Goal: Task Accomplishment & Management: Manage account settings

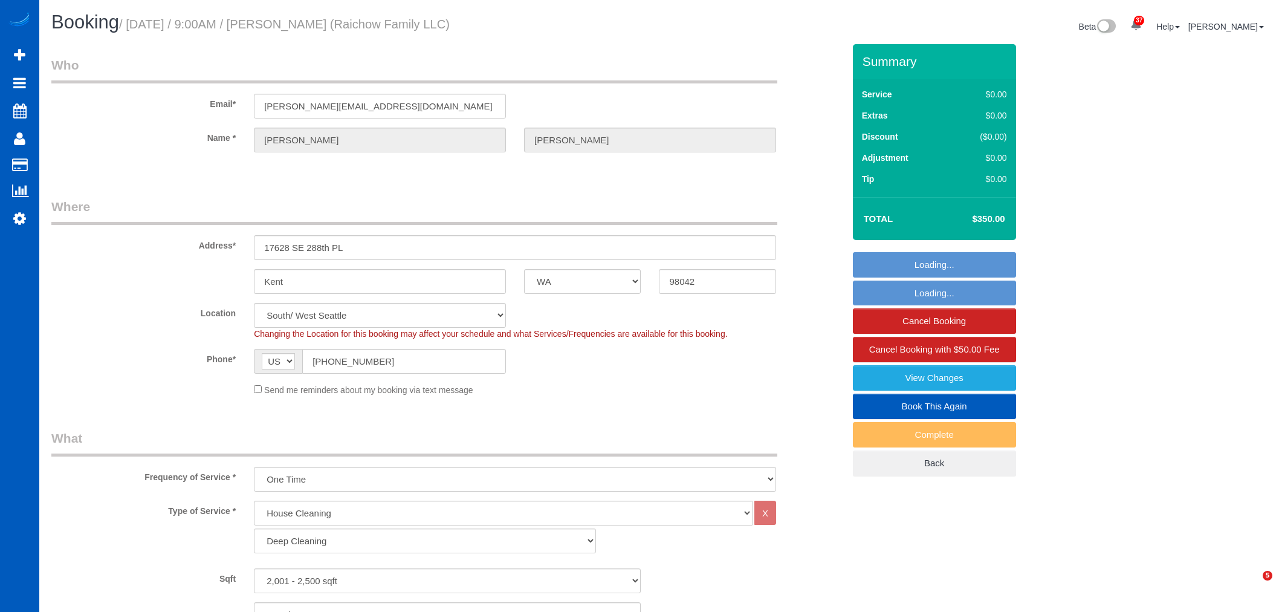
select select "WA"
select select "199"
select select "2001"
select select "3"
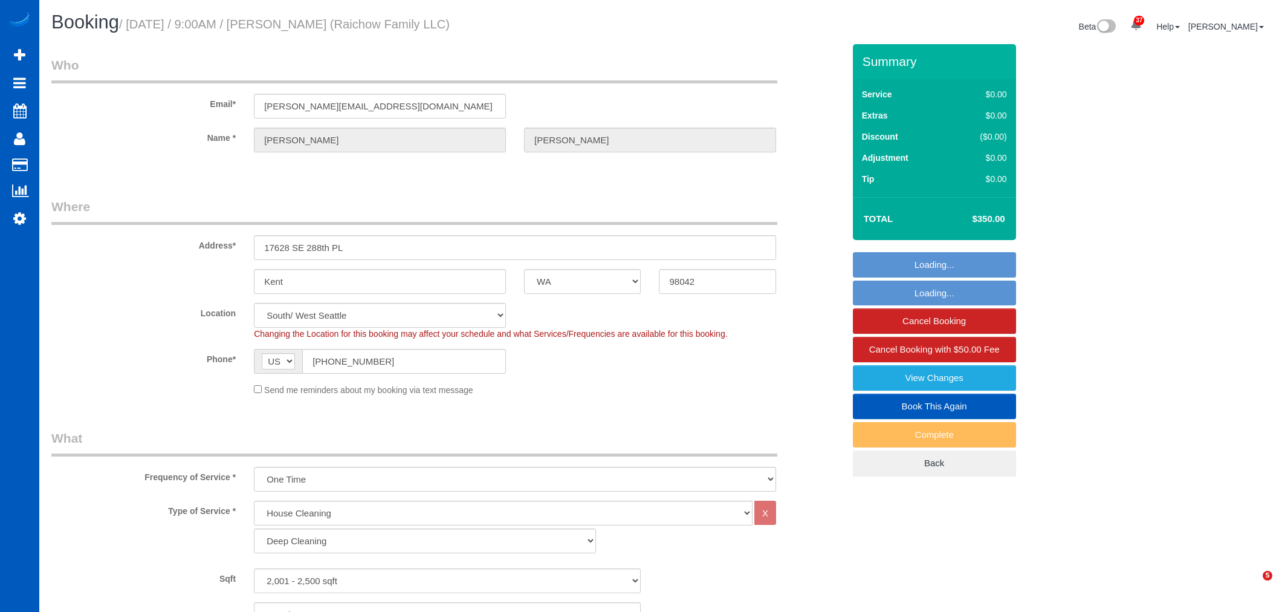
select select "string:cash"
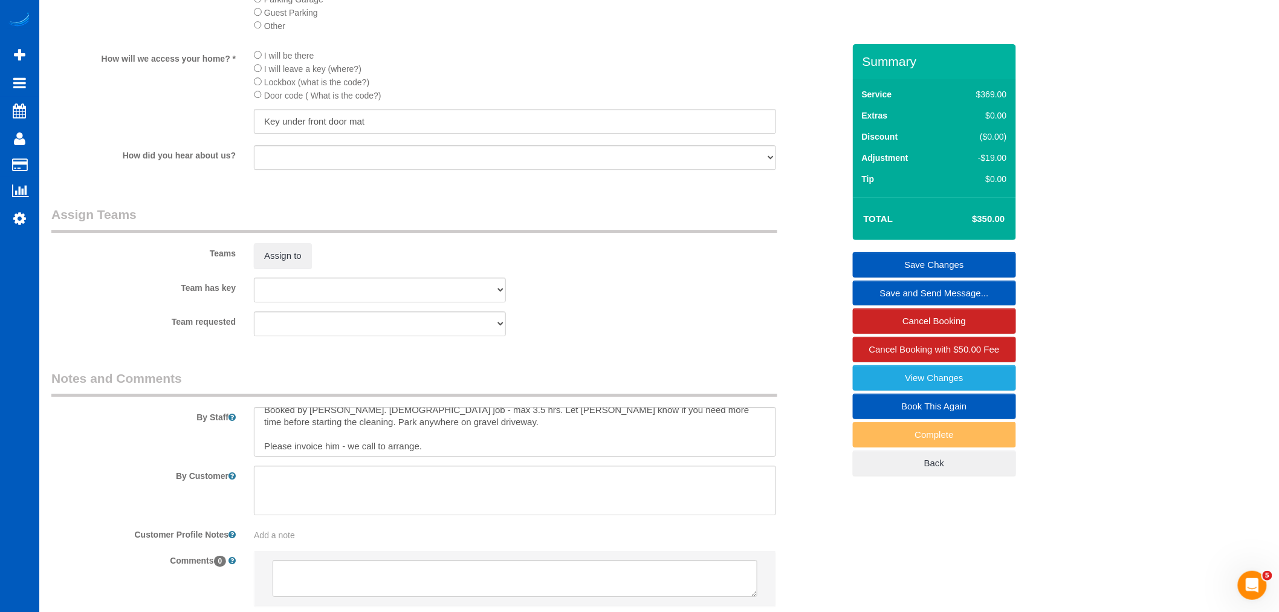
scroll to position [12, 0]
click at [282, 265] on button "Assign to" at bounding box center [283, 255] width 58 height 25
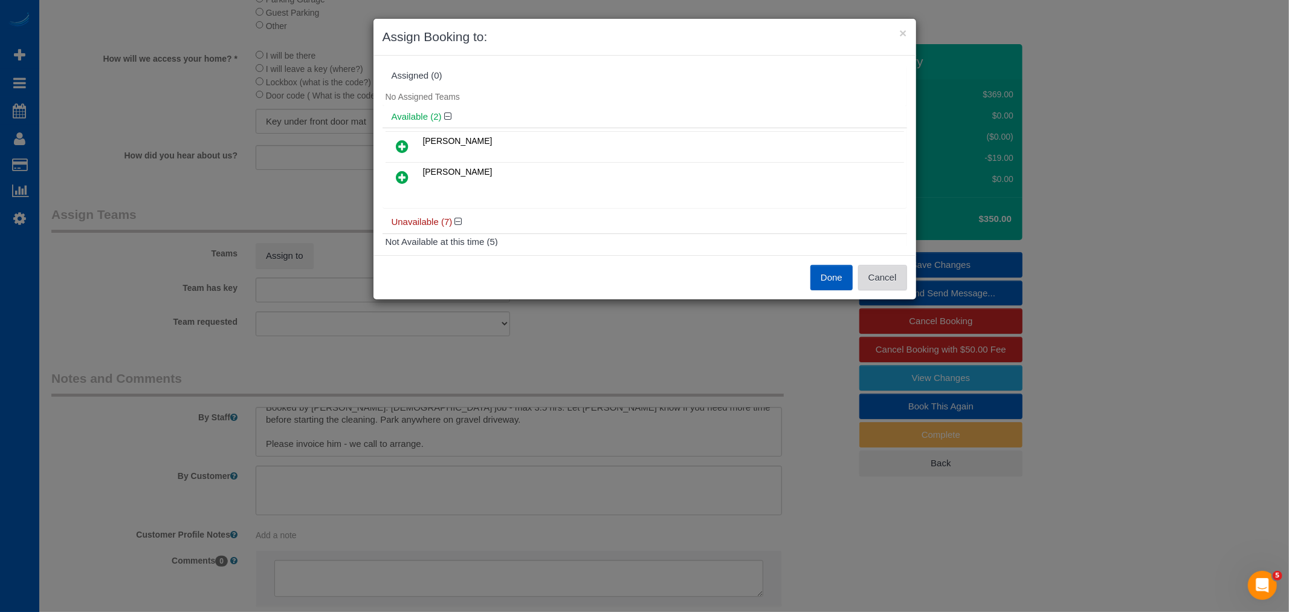
drag, startPoint x: 893, startPoint y: 288, endPoint x: 845, endPoint y: 278, distance: 49.3
click at [892, 287] on button "Cancel" at bounding box center [882, 277] width 49 height 25
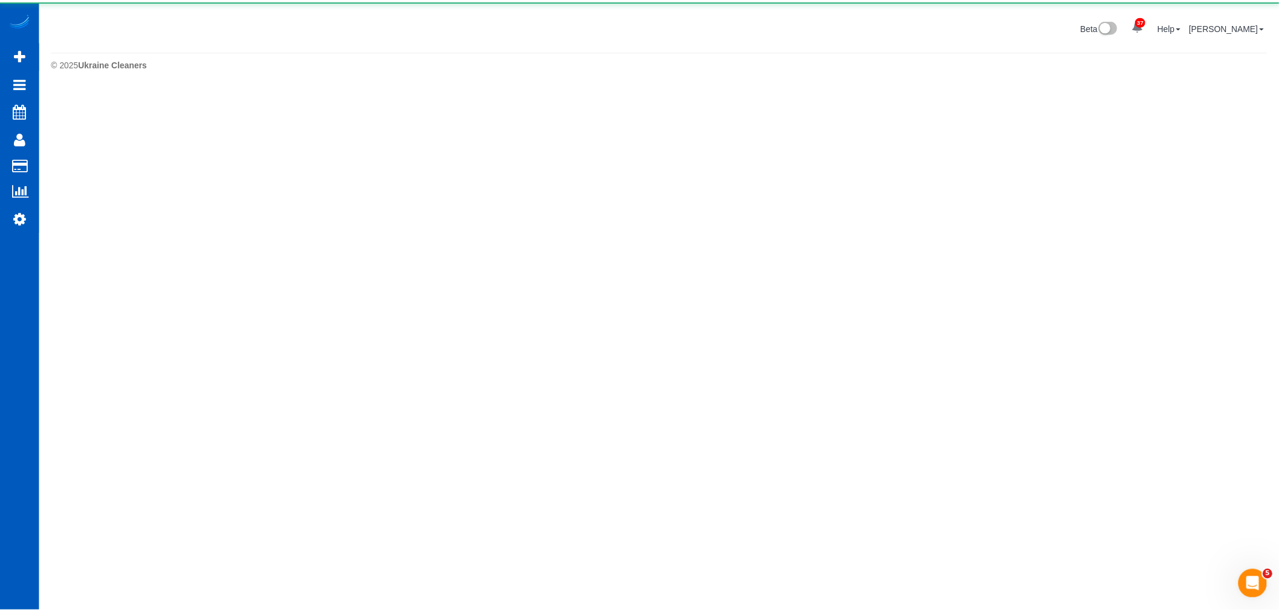
scroll to position [0, 0]
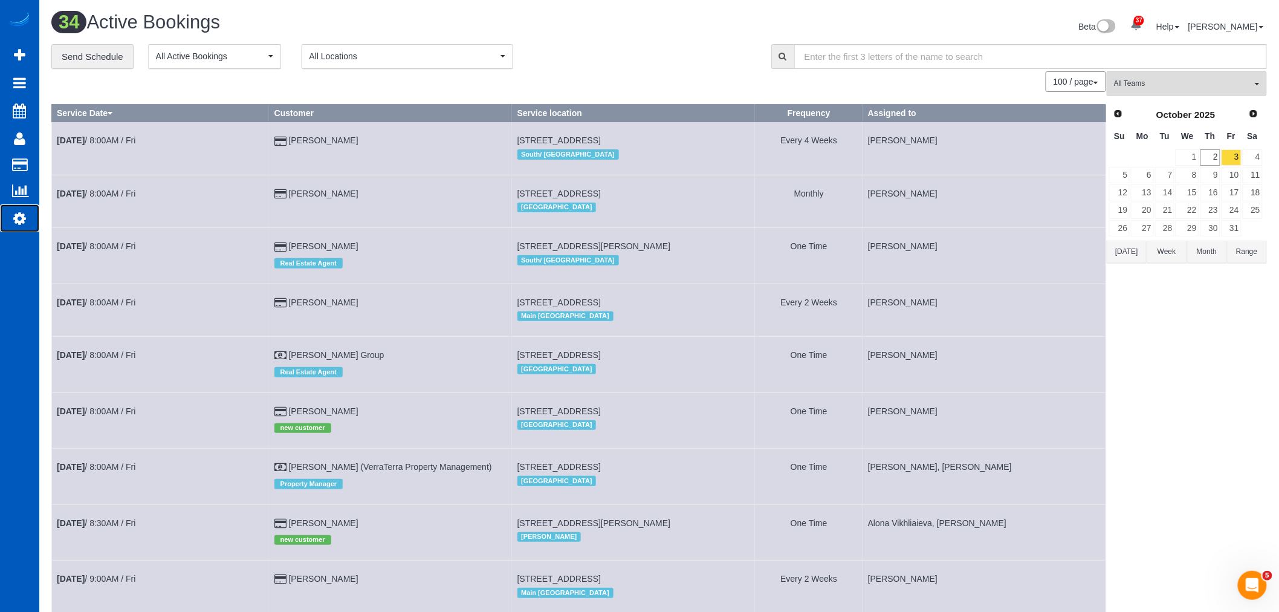
click at [16, 219] on icon at bounding box center [19, 218] width 13 height 15
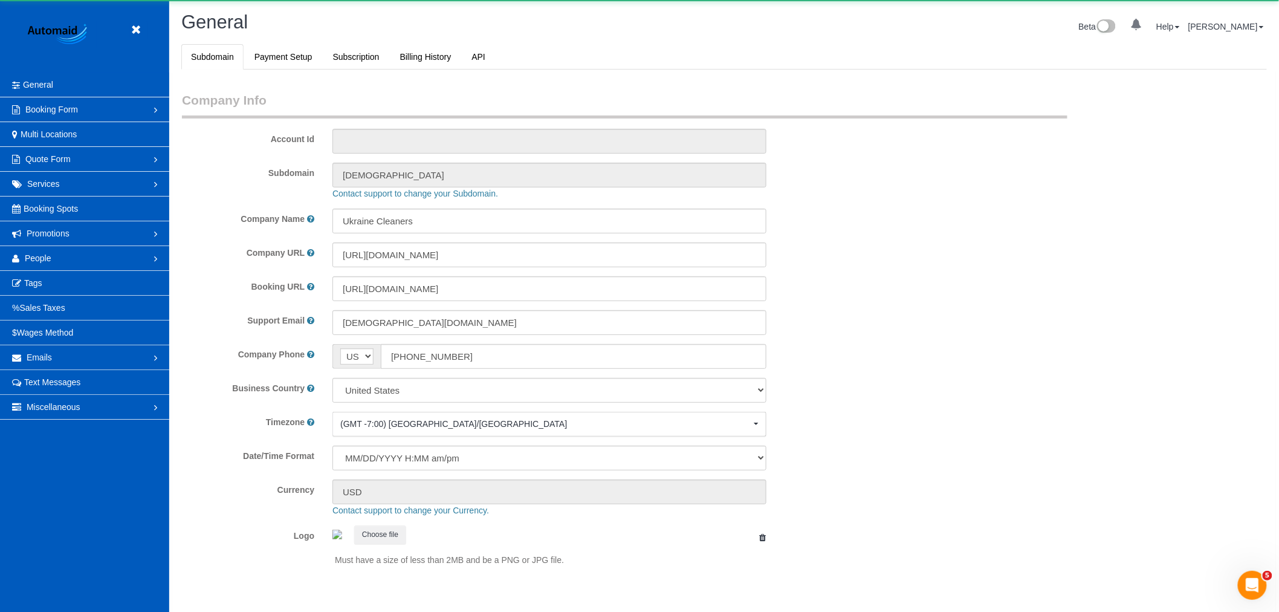
scroll to position [2643, 1279]
select select "1"
click at [51, 264] on link "People" at bounding box center [84, 258] width 169 height 24
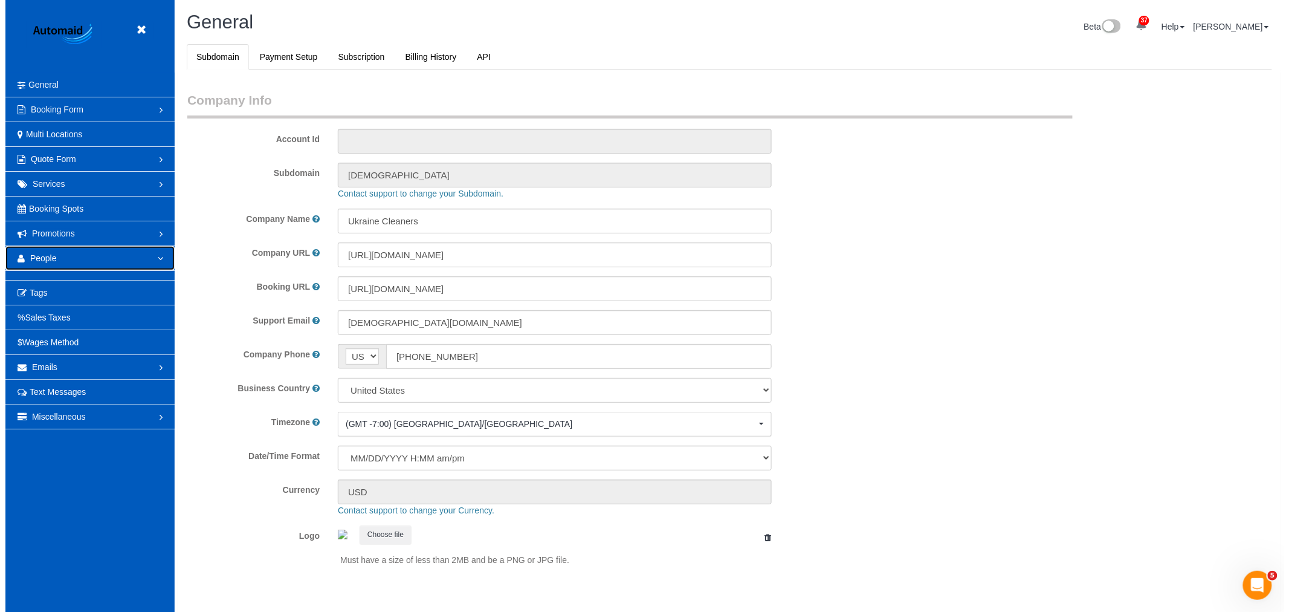
scroll to position [0, 0]
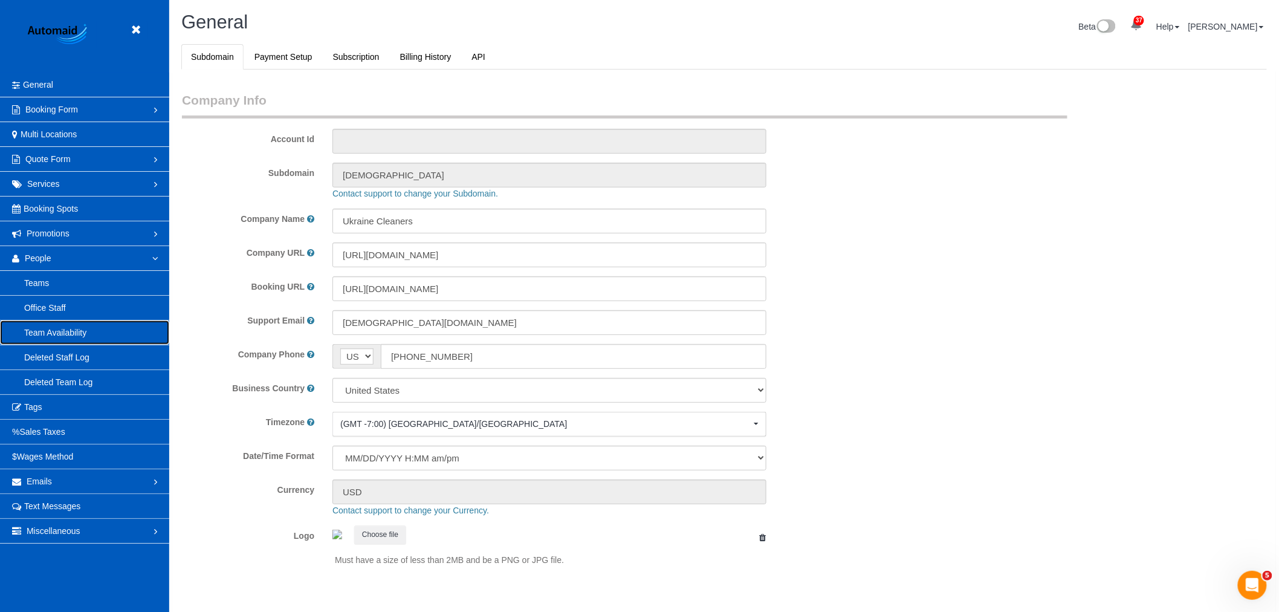
click at [55, 336] on link "Team Availability" at bounding box center [84, 332] width 169 height 24
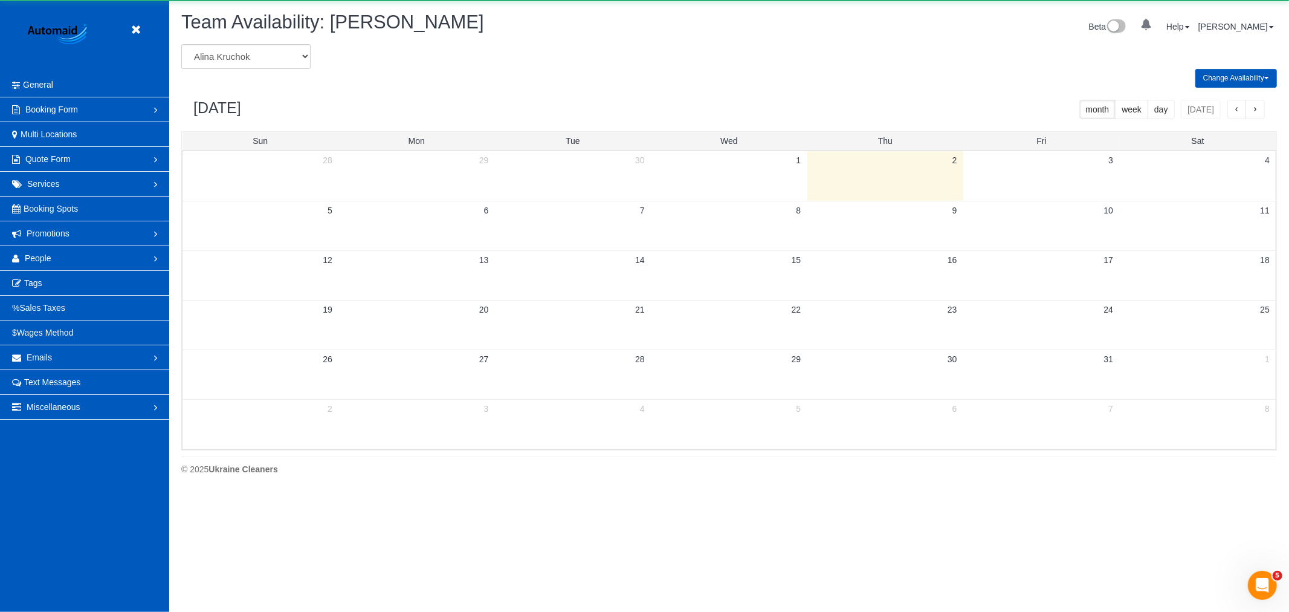
scroll to position [494, 1289]
click at [231, 63] on select "[PERSON_NAME] [PERSON_NAME] [PERSON_NAME] [PERSON_NAME] [PERSON_NAME] [PERSON_N…" at bounding box center [245, 56] width 129 height 25
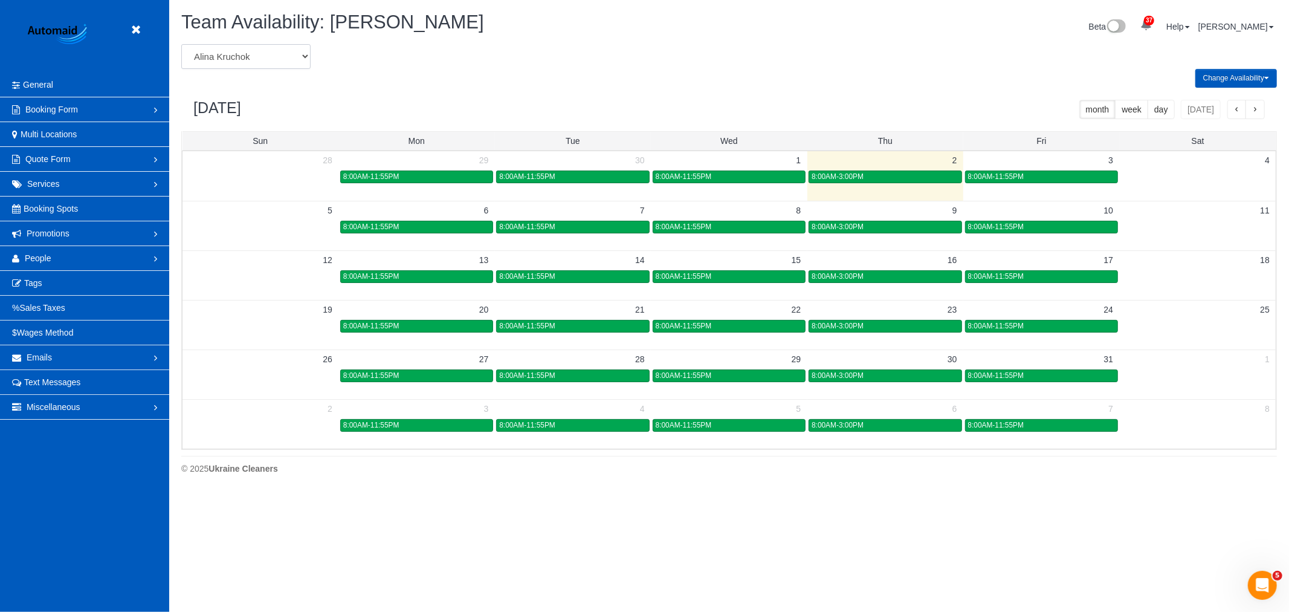
scroll to position [0, 0]
select select "number:13"
click at [181, 45] on select "[PERSON_NAME] [PERSON_NAME] [PERSON_NAME] [PERSON_NAME] [PERSON_NAME] [PERSON_N…" at bounding box center [245, 56] width 129 height 25
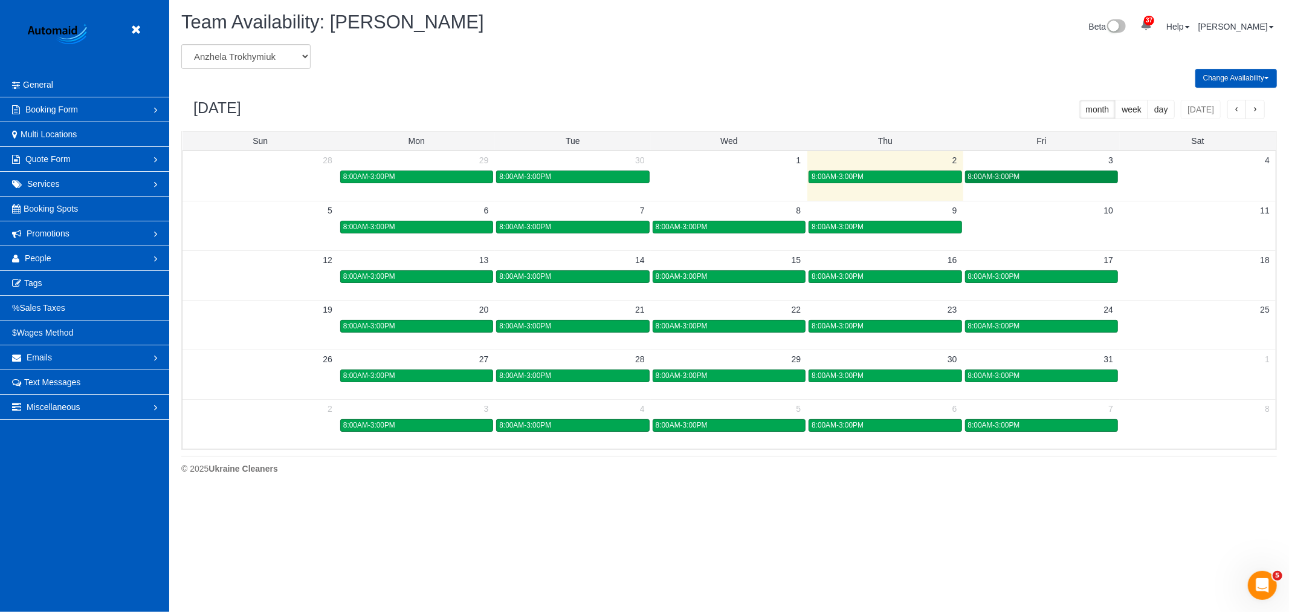
click at [1026, 181] on div "8:00AM-3:00PM" at bounding box center [1041, 176] width 147 height 9
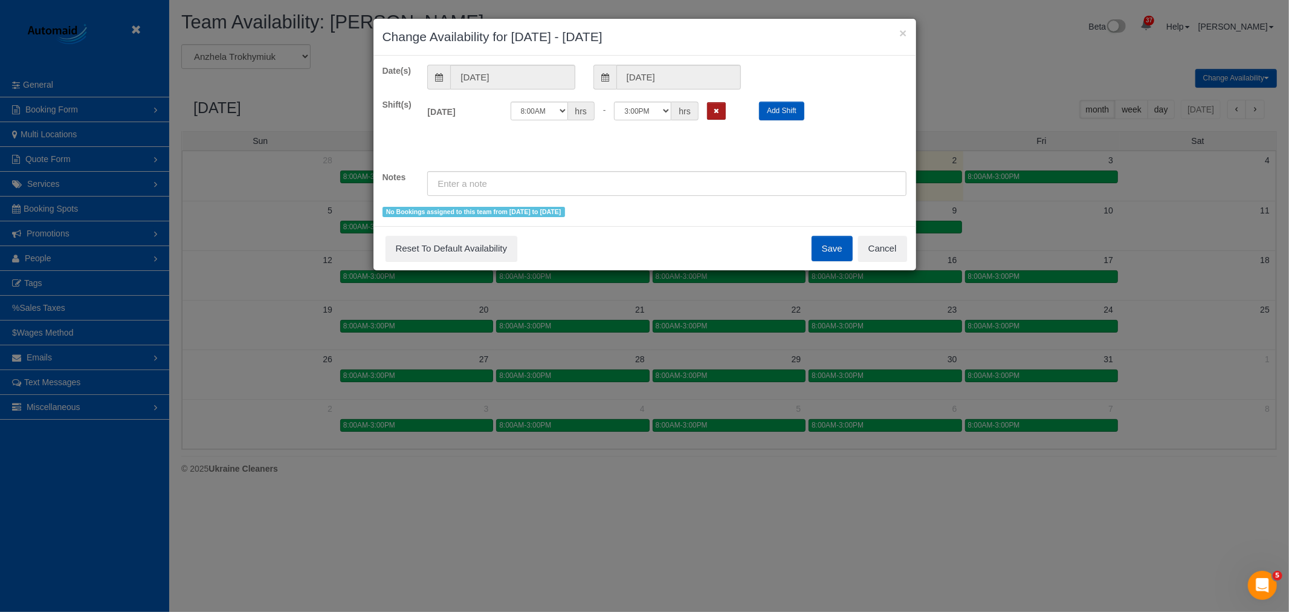
click at [712, 114] on button "Remove Shift" at bounding box center [716, 111] width 19 height 18
click at [826, 240] on button "Save" at bounding box center [832, 248] width 41 height 25
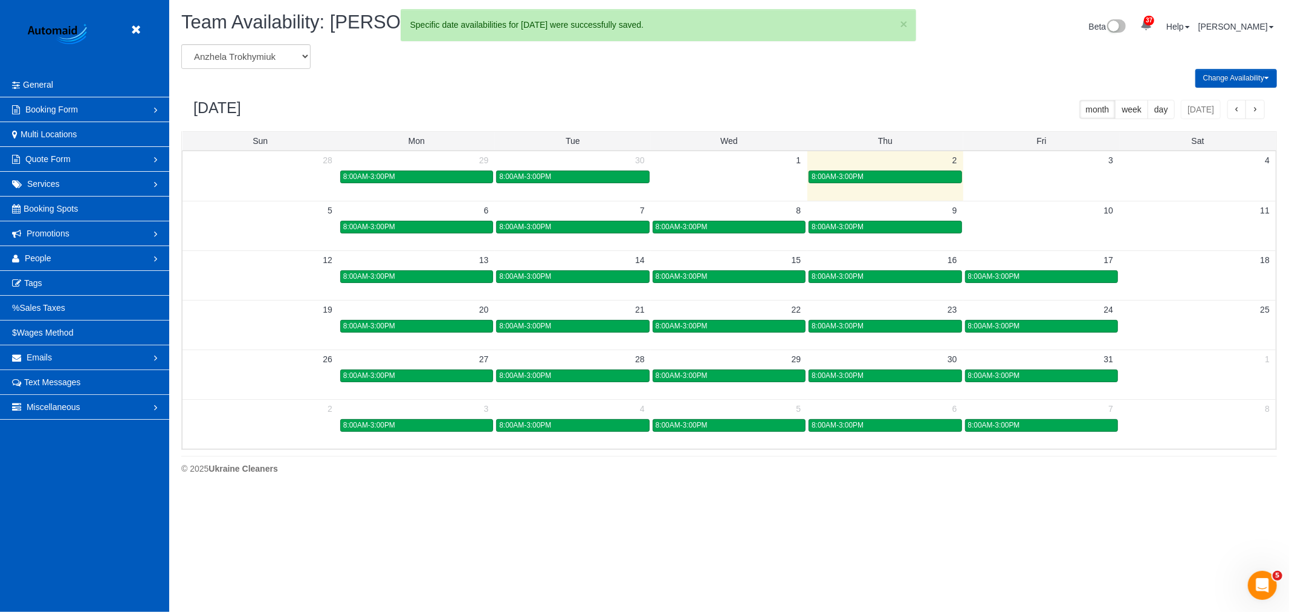
click at [139, 19] on header "Beta" at bounding box center [84, 36] width 169 height 73
drag, startPoint x: 137, startPoint y: 22, endPoint x: 70, endPoint y: 53, distance: 73.0
click at [137, 23] on icon at bounding box center [135, 29] width 15 height 15
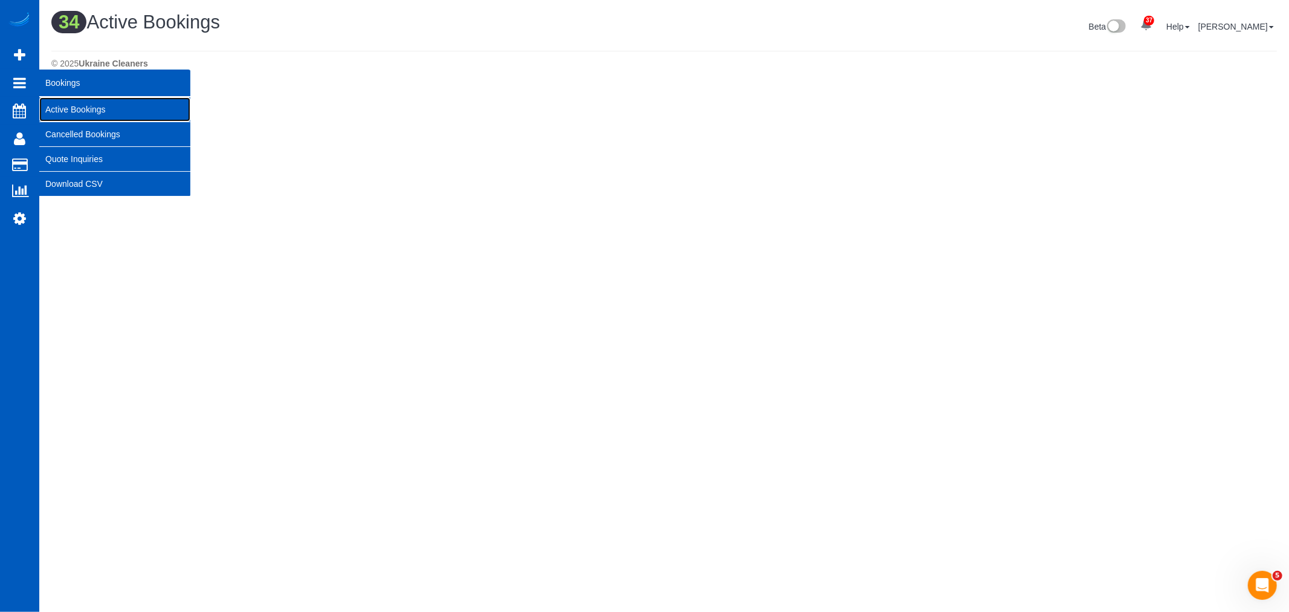
click at [53, 103] on link "Active Bookings" at bounding box center [114, 109] width 151 height 24
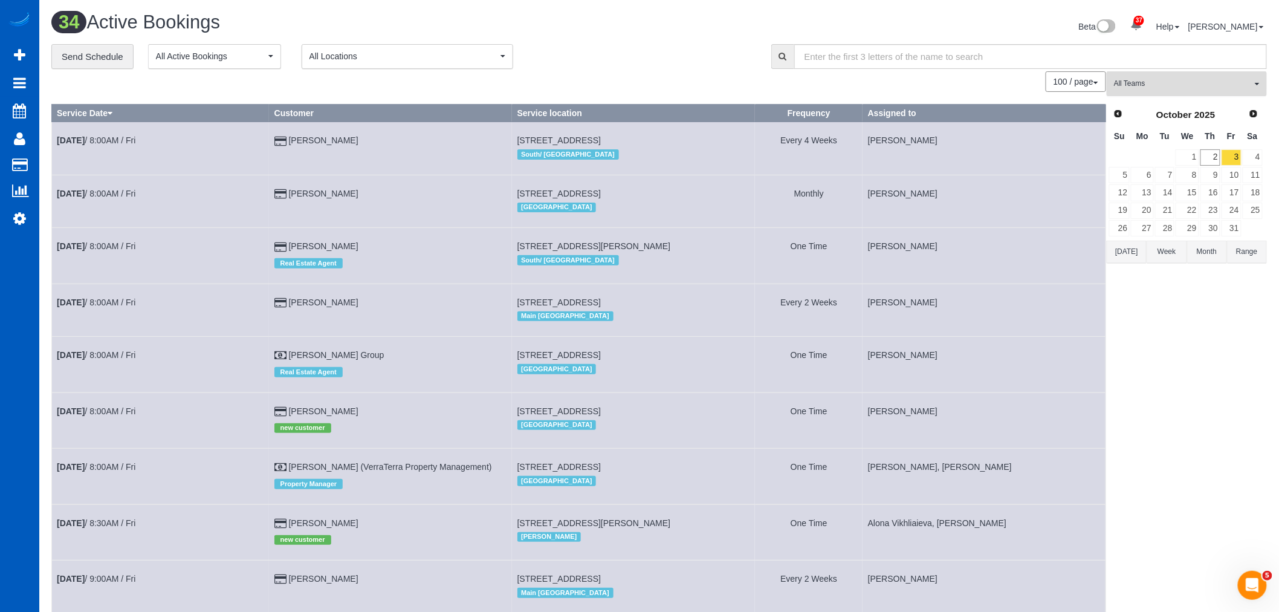
click at [1206, 82] on span "All Teams" at bounding box center [1183, 84] width 138 height 10
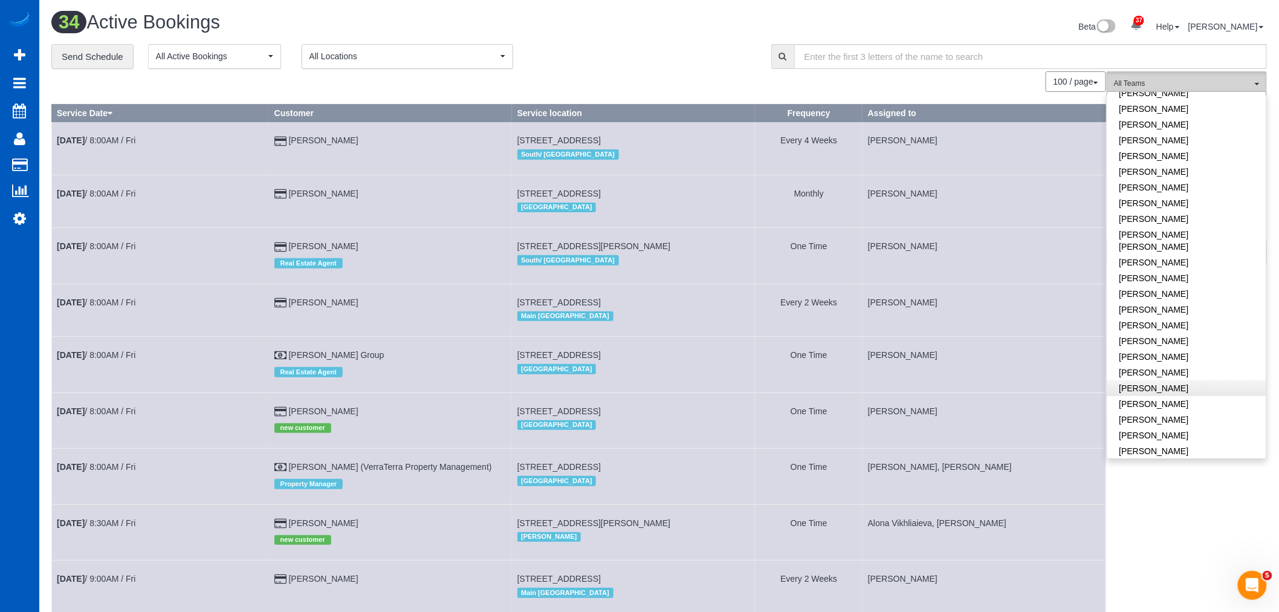
scroll to position [470, 0]
click at [1175, 372] on link "[PERSON_NAME]" at bounding box center [1186, 380] width 159 height 16
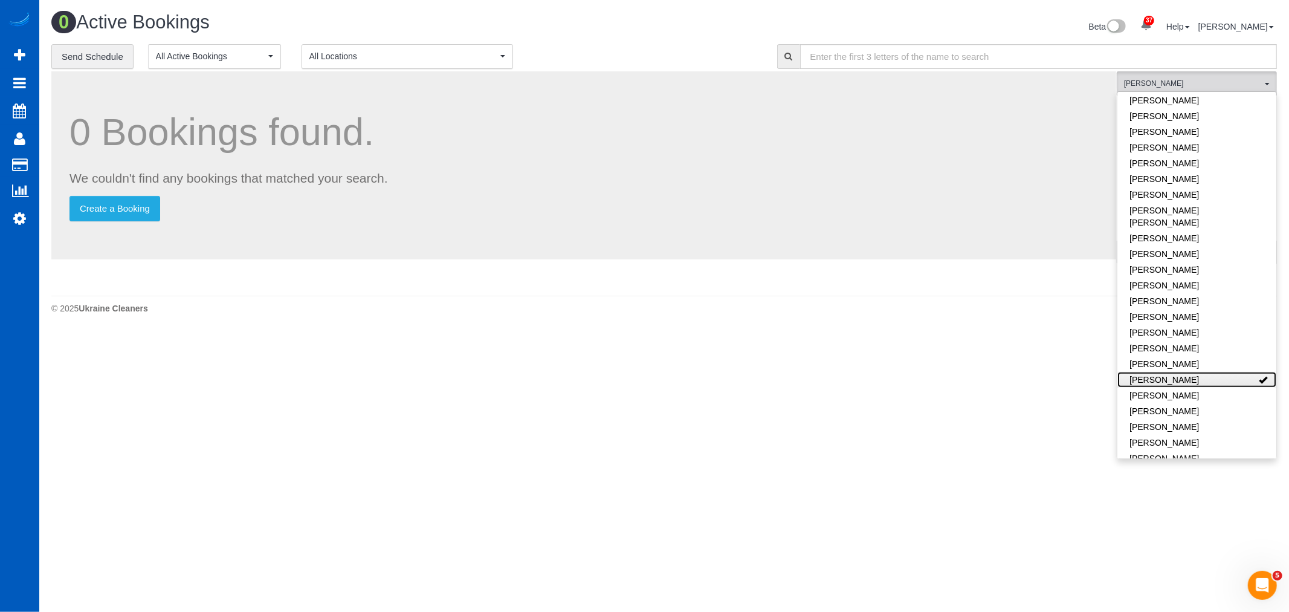
click at [1173, 372] on link "[PERSON_NAME]" at bounding box center [1197, 380] width 159 height 16
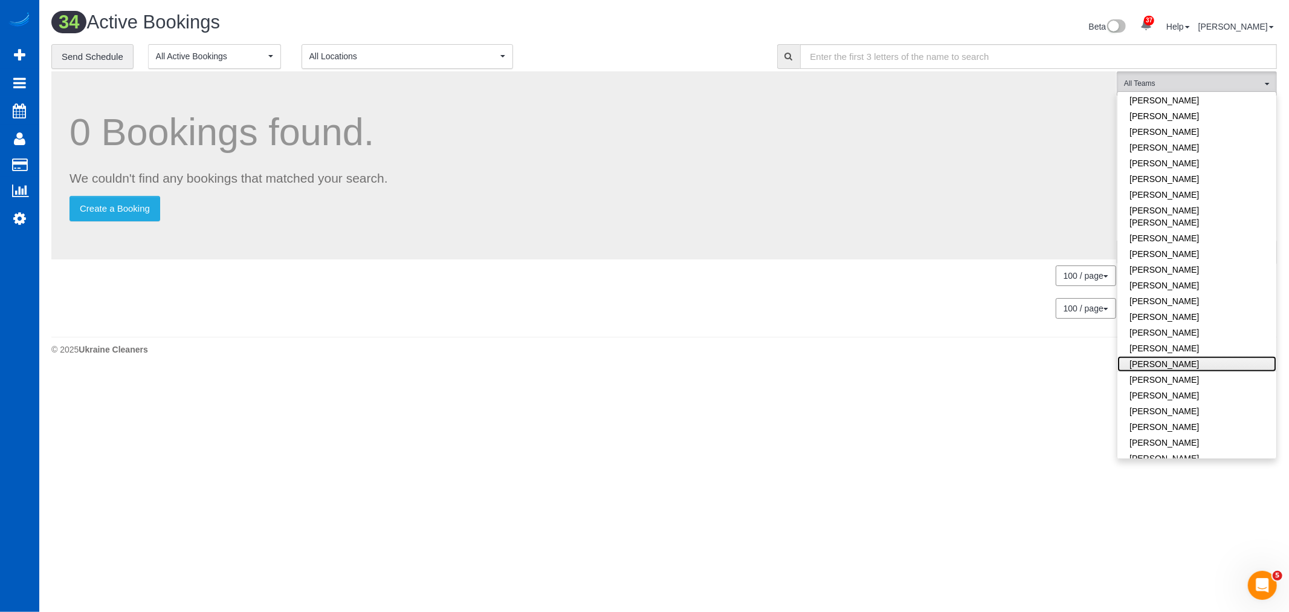
click at [1173, 356] on link "[PERSON_NAME]" at bounding box center [1197, 364] width 159 height 16
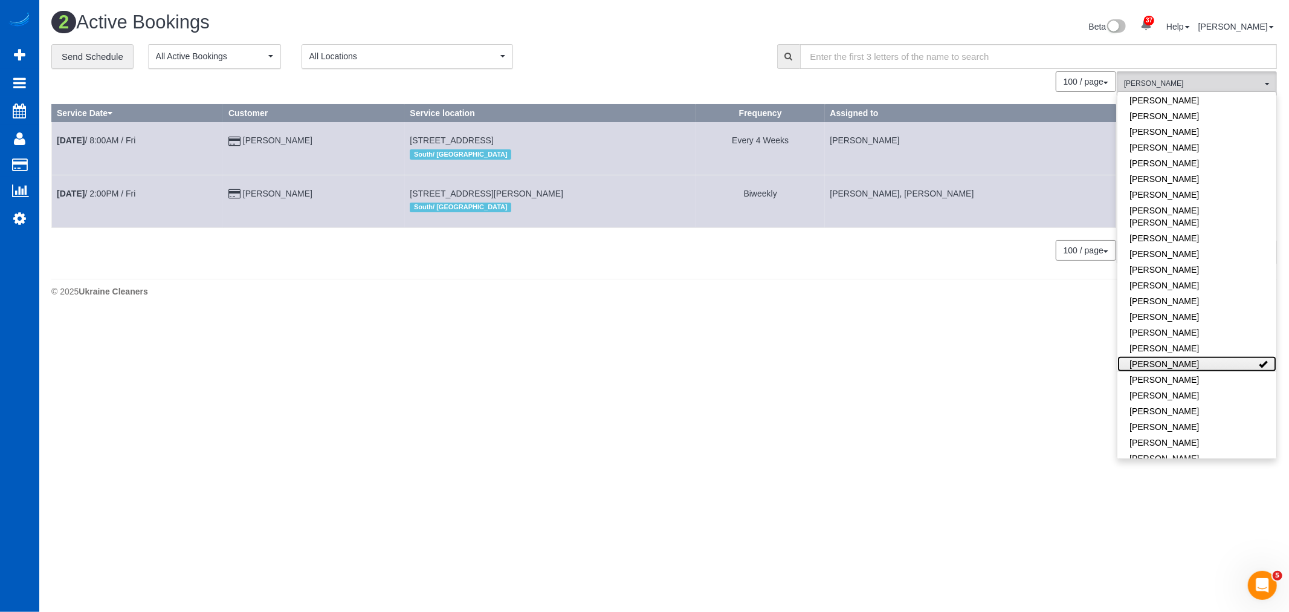
click at [1173, 356] on link "[PERSON_NAME]" at bounding box center [1197, 364] width 159 height 16
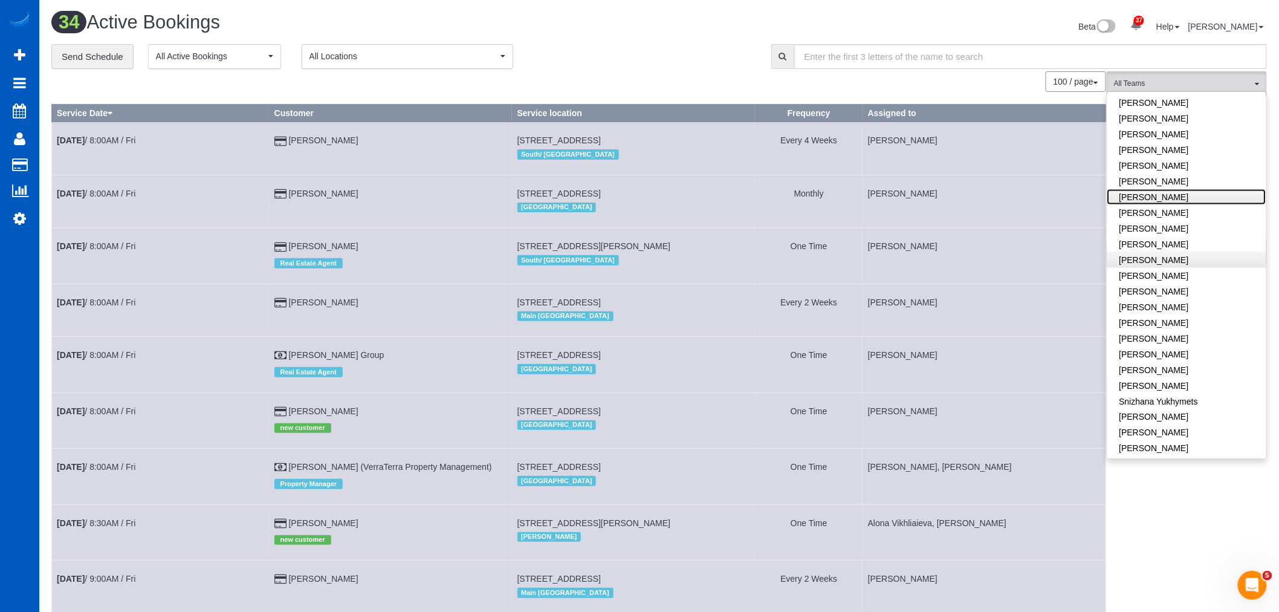
scroll to position [605, 0]
click at [1175, 206] on link "[PERSON_NAME]" at bounding box center [1186, 214] width 159 height 16
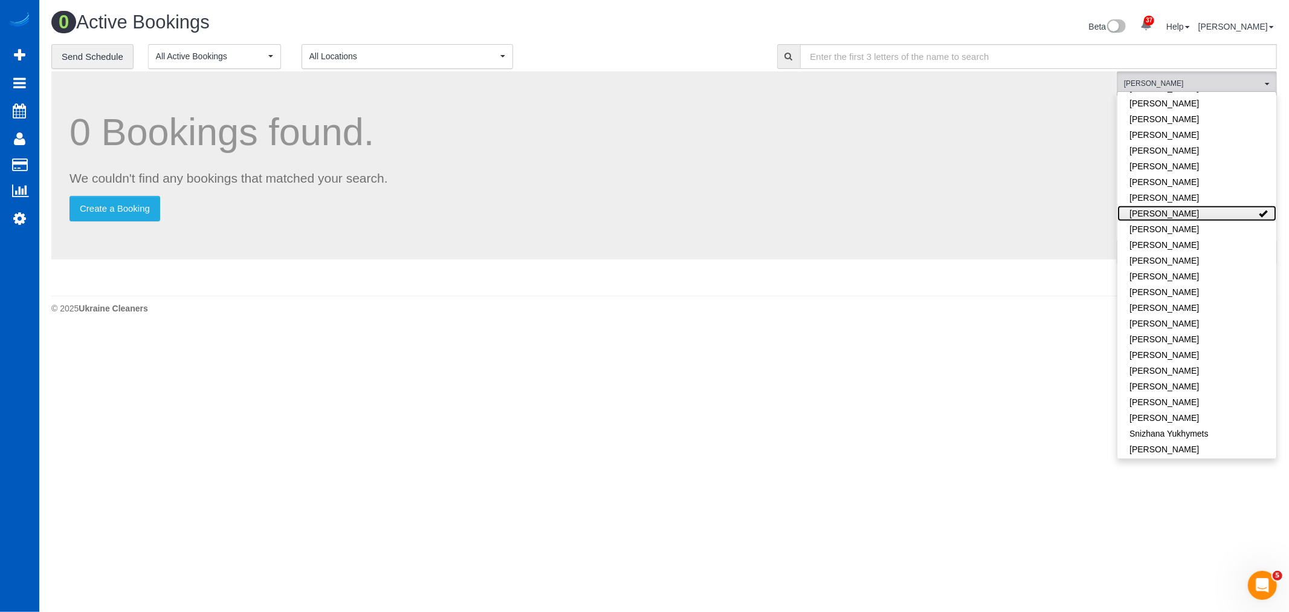
click at [1175, 206] on link "[PERSON_NAME]" at bounding box center [1197, 214] width 159 height 16
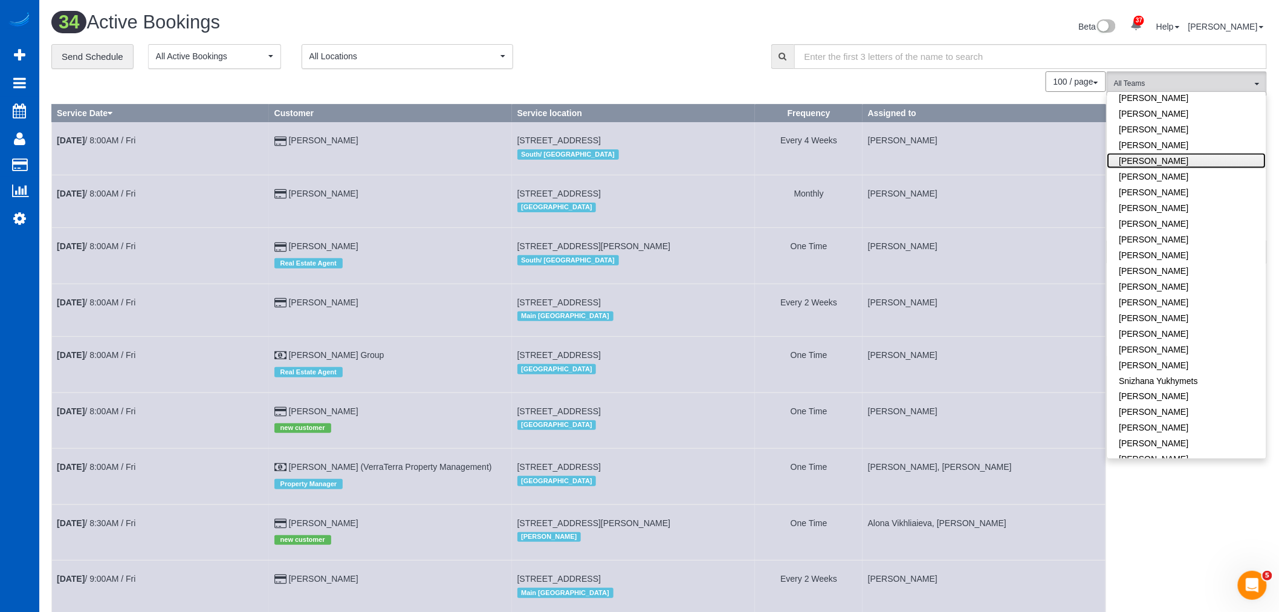
scroll to position [0, 0]
click at [1147, 127] on link "[PERSON_NAME]" at bounding box center [1186, 130] width 159 height 16
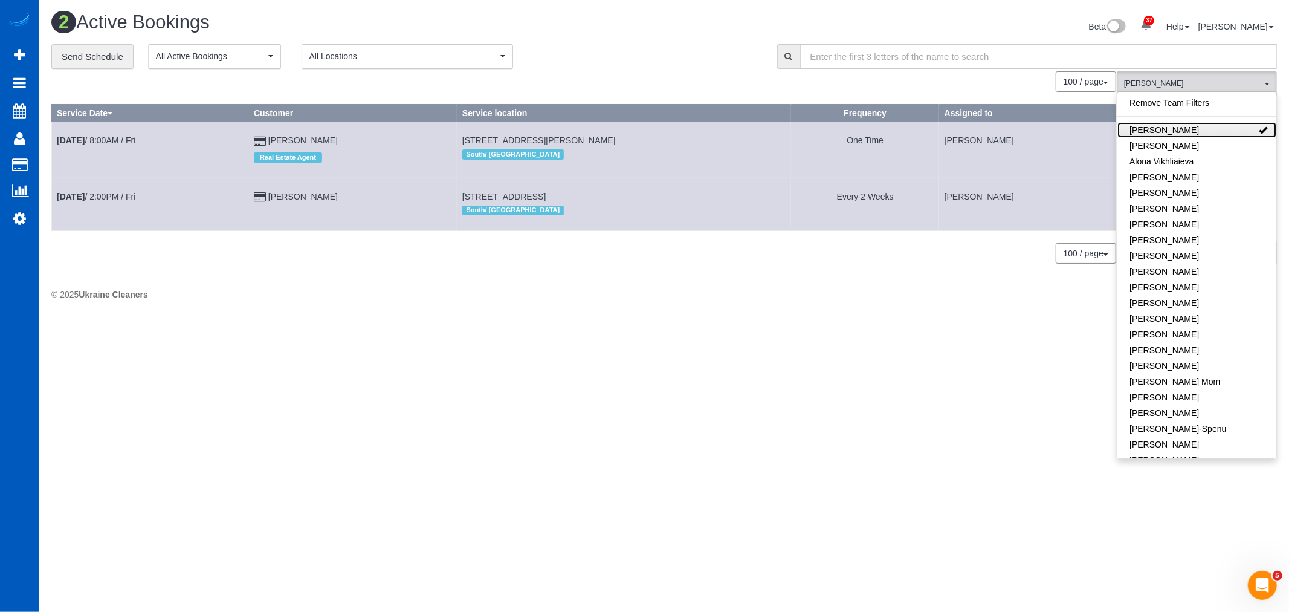
click at [1147, 127] on link "[PERSON_NAME]" at bounding box center [1197, 130] width 159 height 16
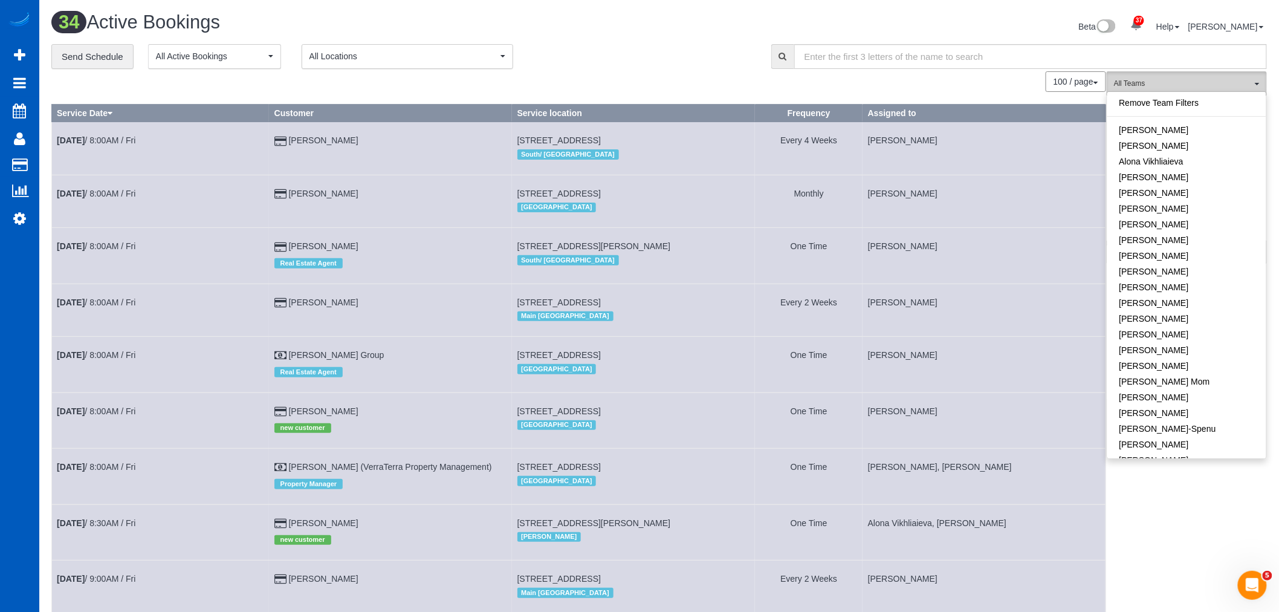
click at [1256, 88] on button "All Teams" at bounding box center [1187, 83] width 160 height 25
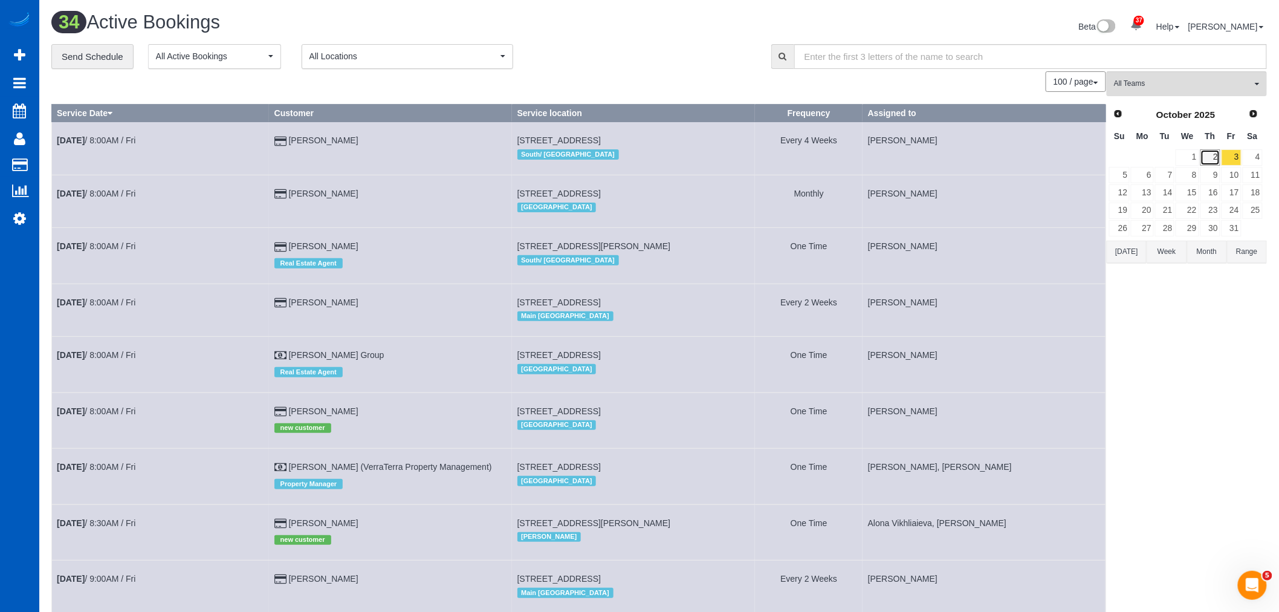
click at [1211, 154] on link "2" at bounding box center [1211, 157] width 20 height 16
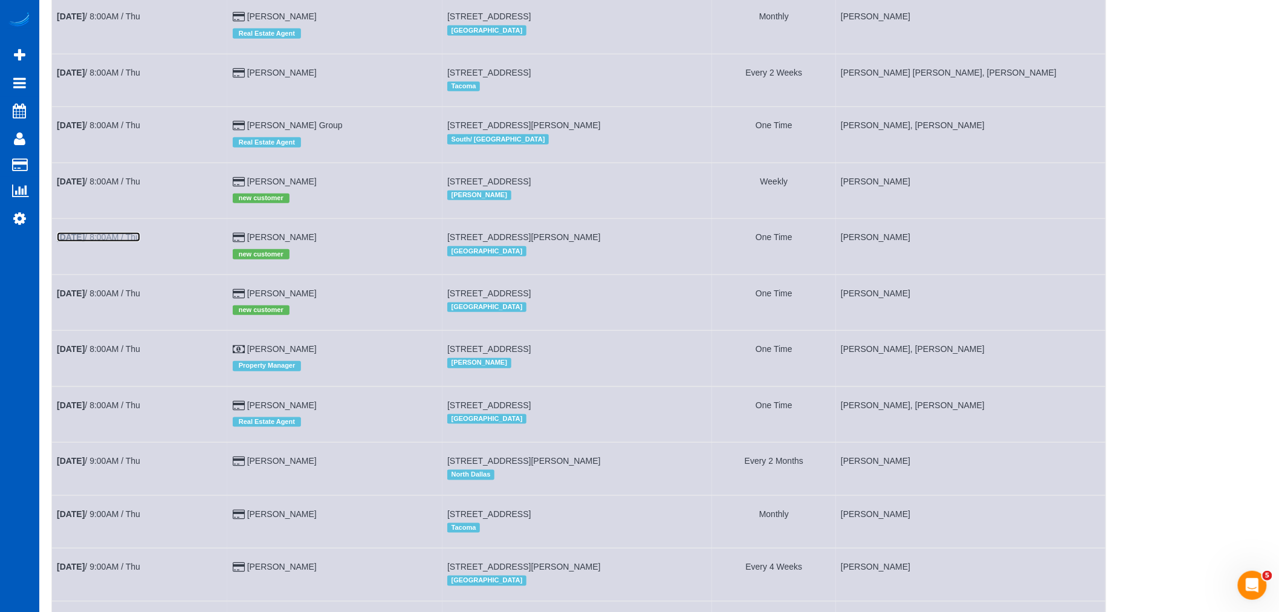
click at [96, 242] on link "[DATE] 8:00AM / Thu" at bounding box center [98, 237] width 83 height 10
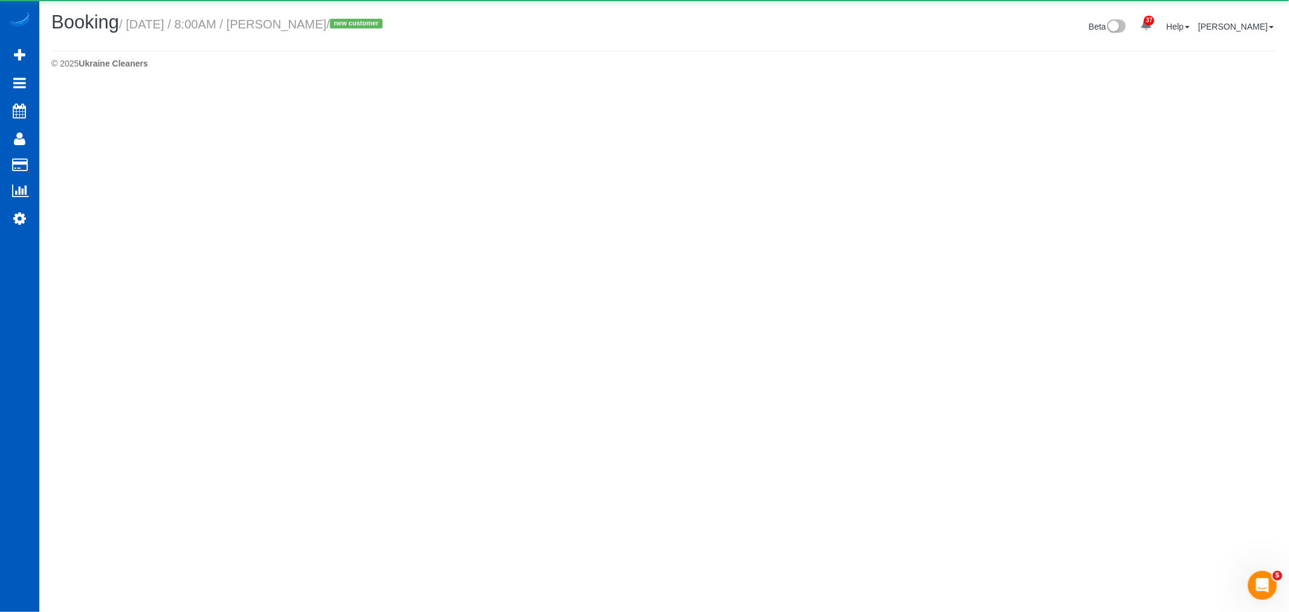
select select "OR"
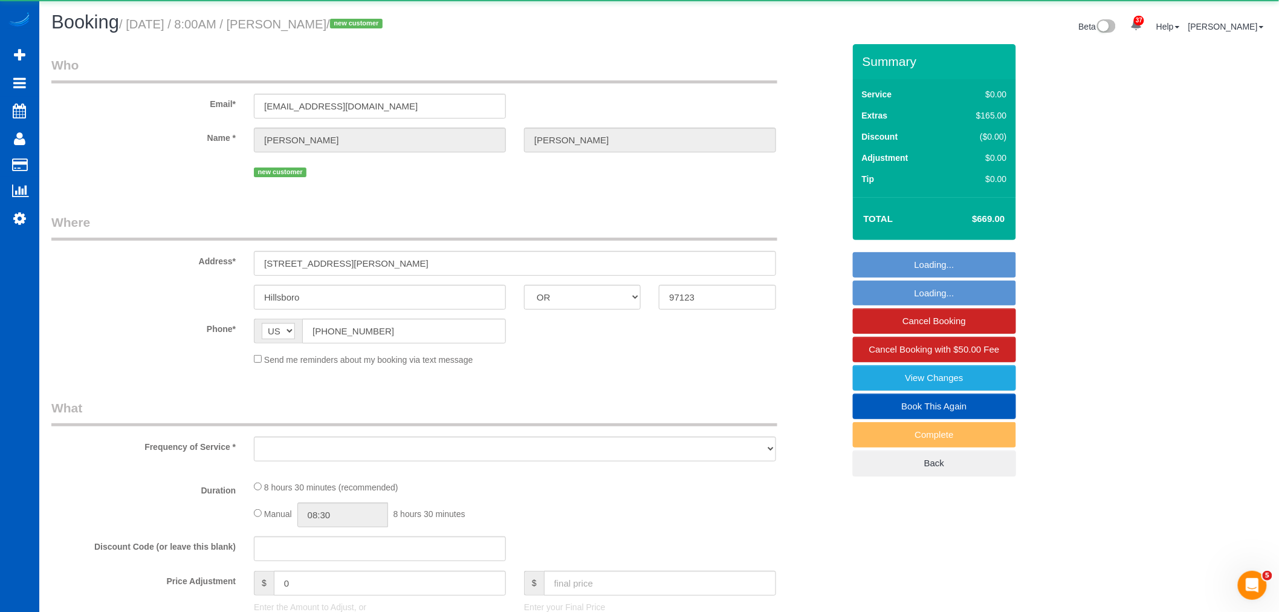
select select "object:11441"
select select "string:fspay-88a1b84c-dc9d-4788-b1f6-94fb3048197e"
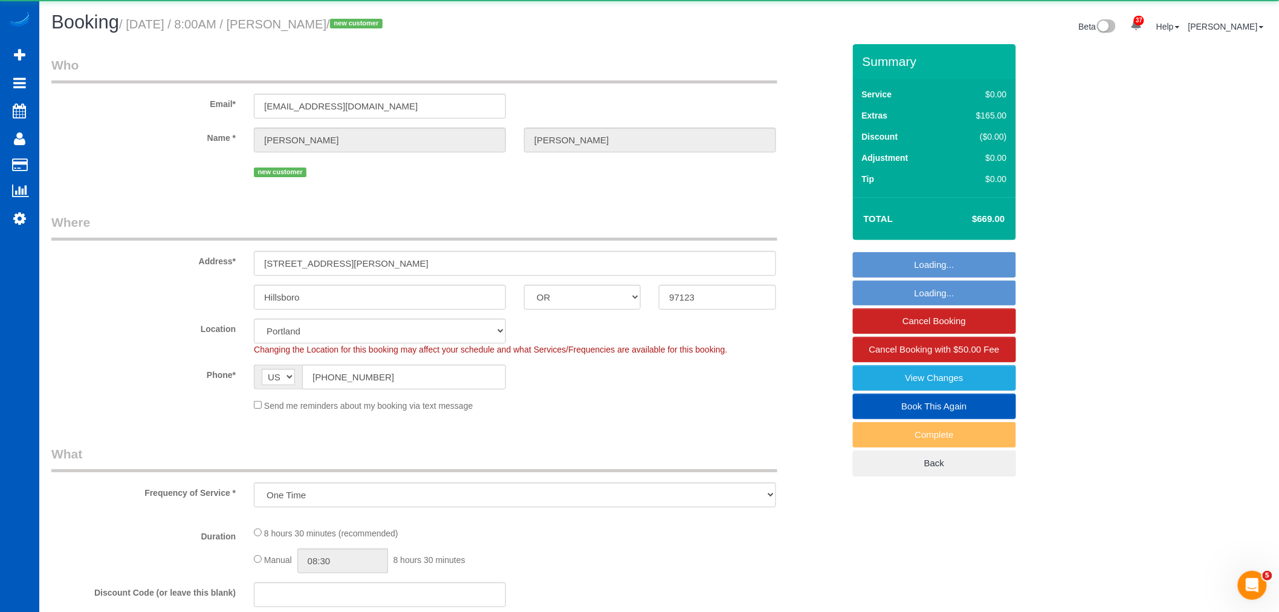
select select "199"
select select "2001"
select select "4"
select select "2"
select select "spot29"
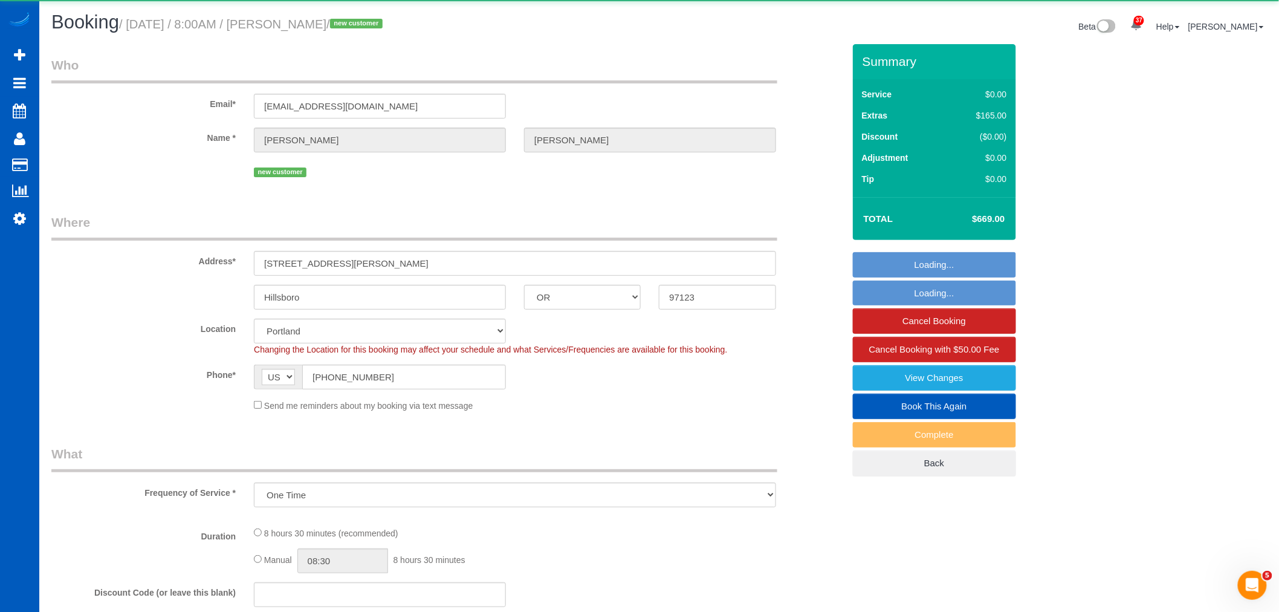
select select "number:8"
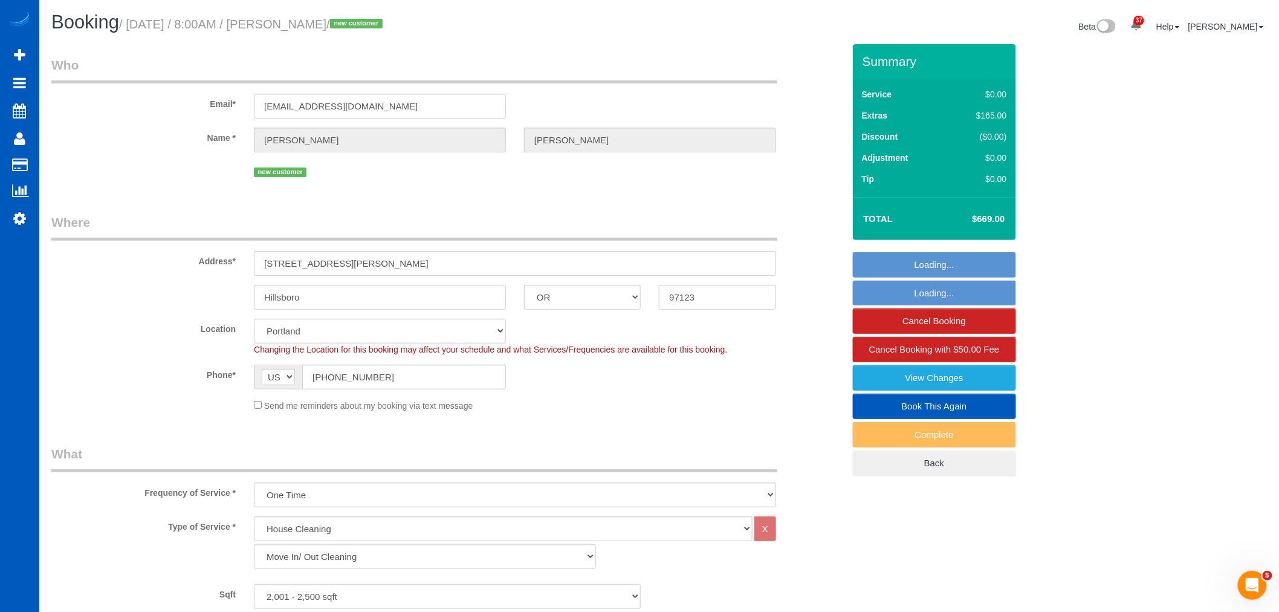
select select "object:11830"
select select "2001"
select select "4"
select select "2"
